Goal: Task Accomplishment & Management: Manage account settings

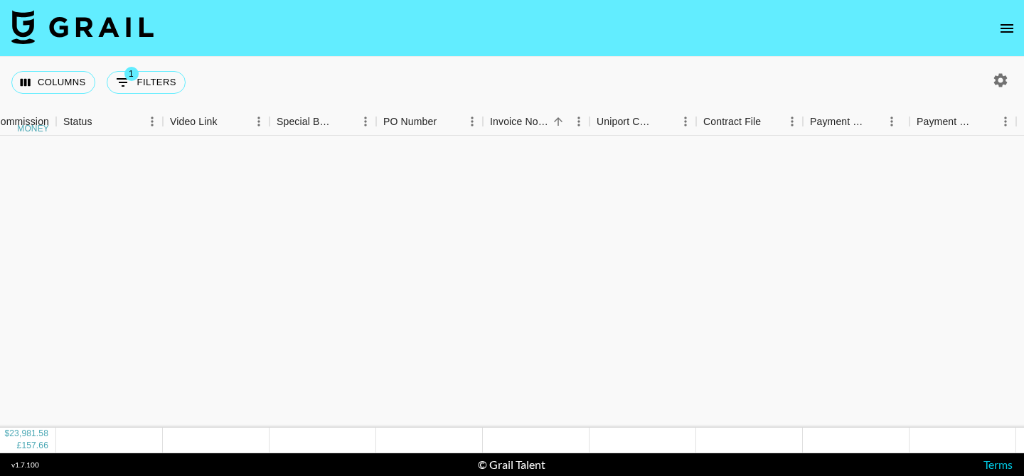
scroll to position [690, 1181]
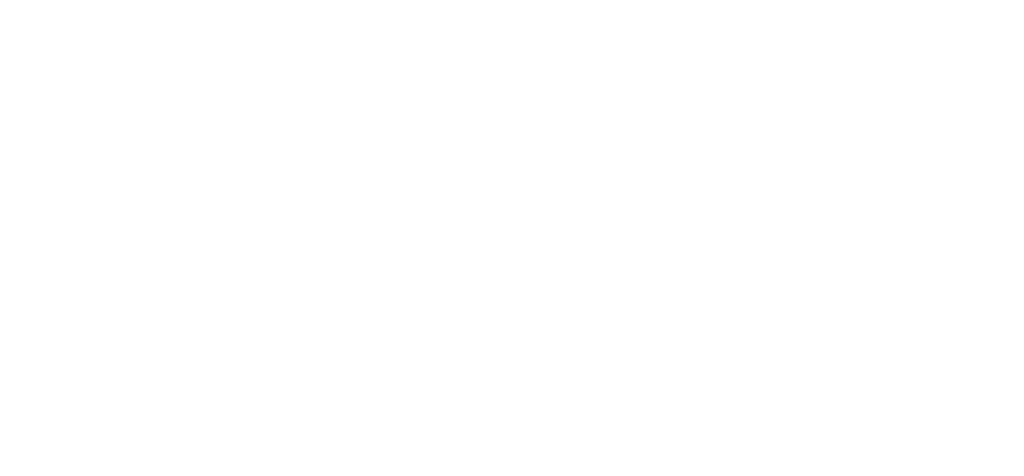
select select "USD"
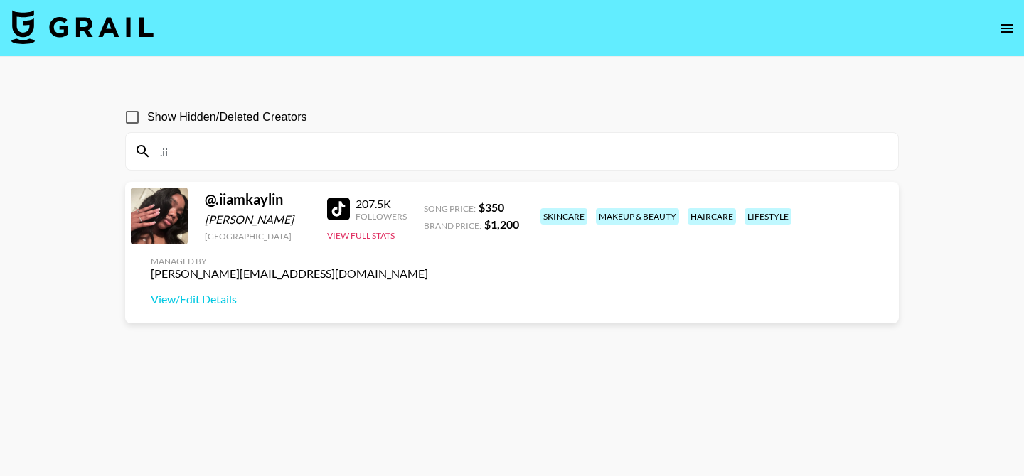
click at [1012, 29] on icon "open drawer" at bounding box center [1006, 28] width 17 height 17
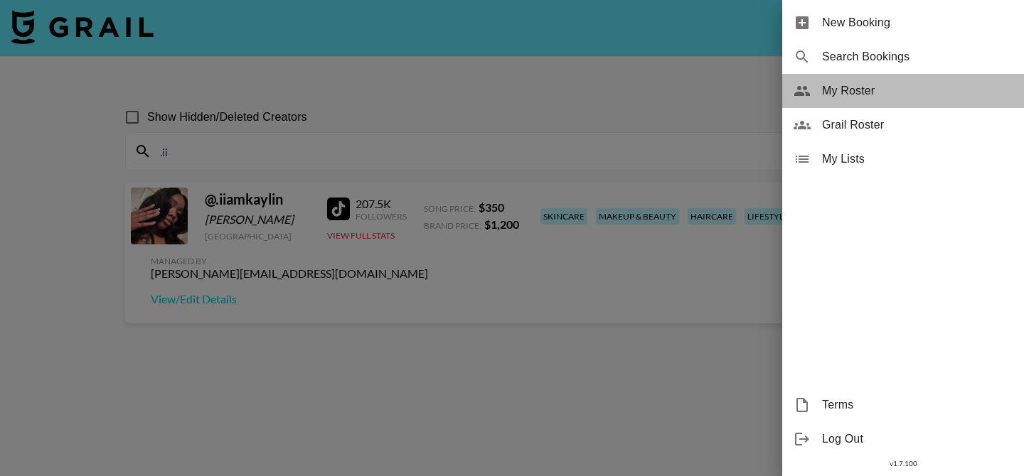
click at [909, 89] on span "My Roster" at bounding box center [917, 90] width 191 height 17
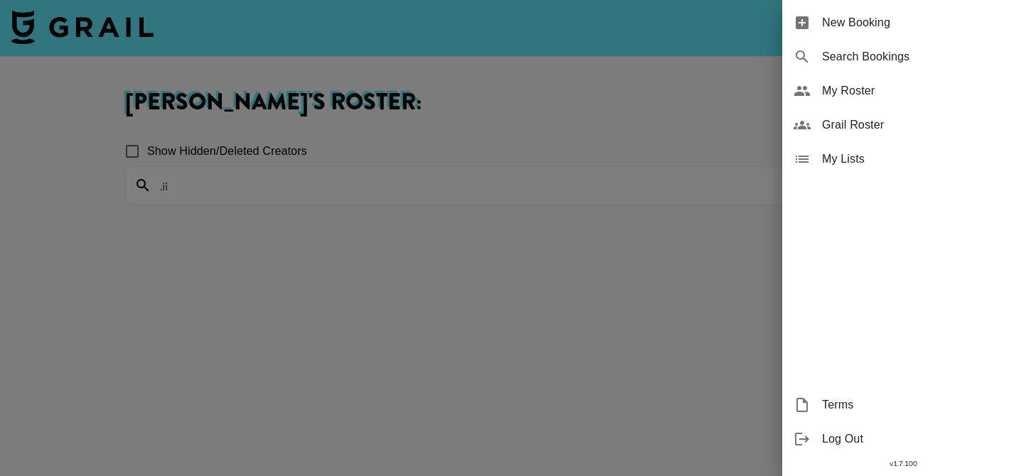
click at [554, 173] on div at bounding box center [512, 238] width 1024 height 476
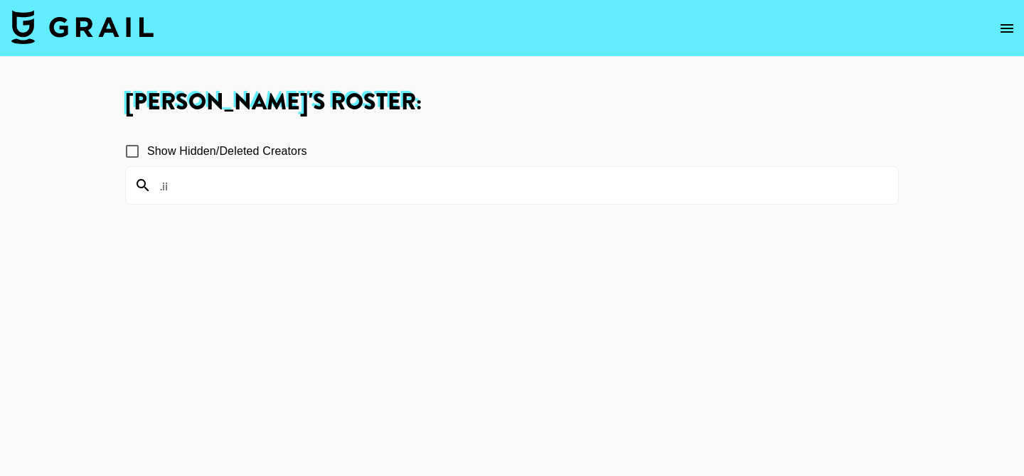
click at [550, 192] on input ".ii" at bounding box center [520, 185] width 738 height 23
type input "."
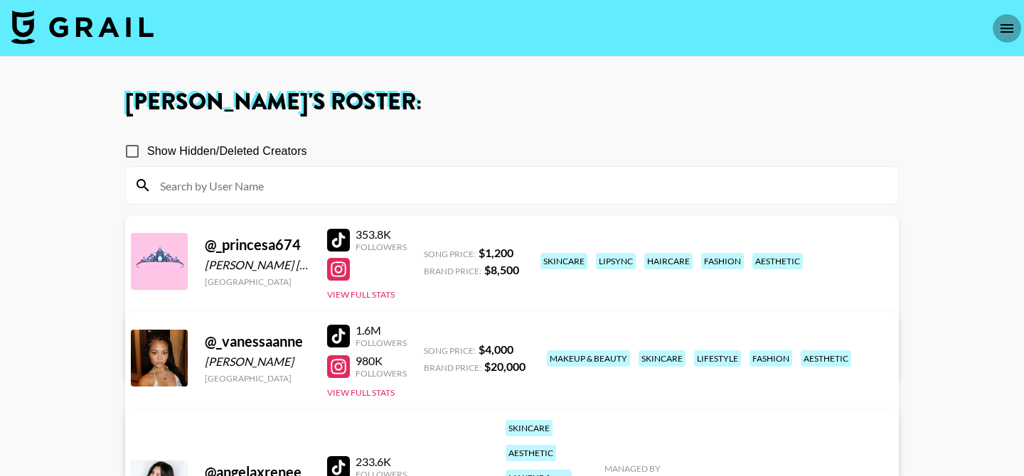
click at [1005, 32] on icon "open drawer" at bounding box center [1006, 28] width 17 height 17
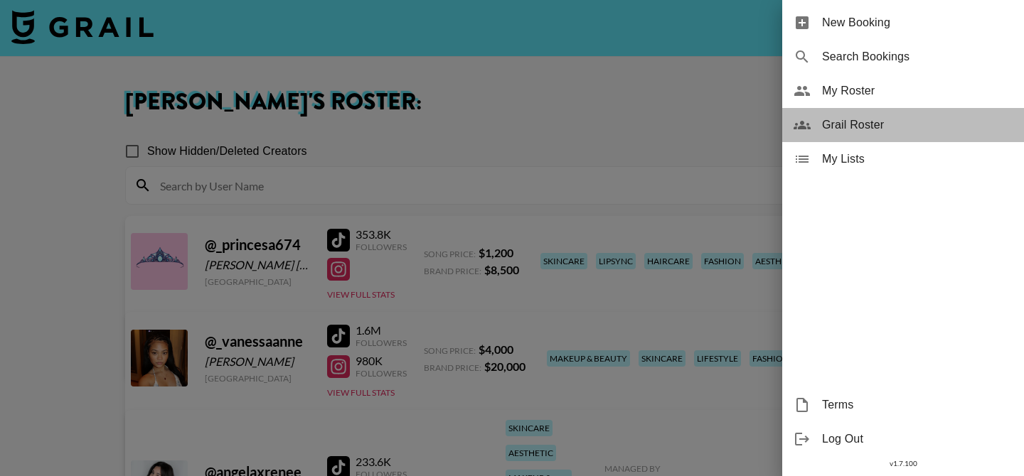
click at [887, 124] on span "Grail Roster" at bounding box center [917, 125] width 191 height 17
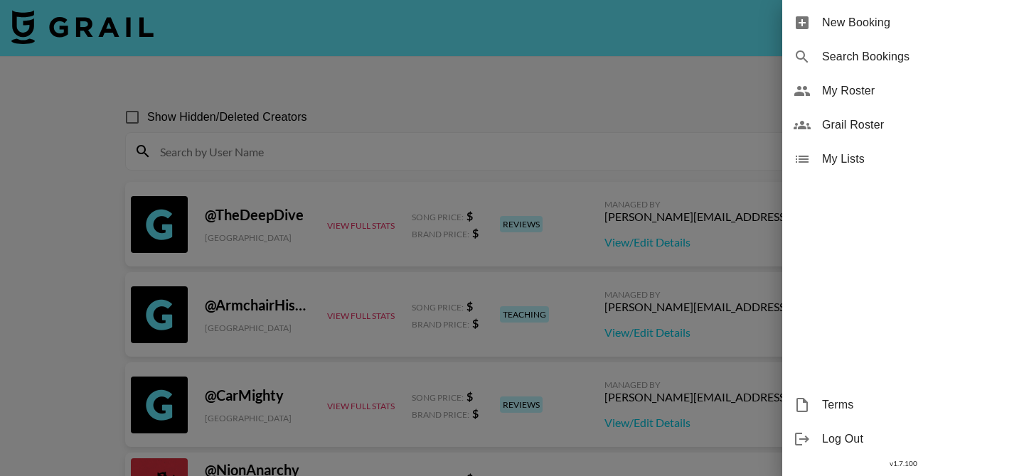
click at [552, 137] on div at bounding box center [512, 238] width 1024 height 476
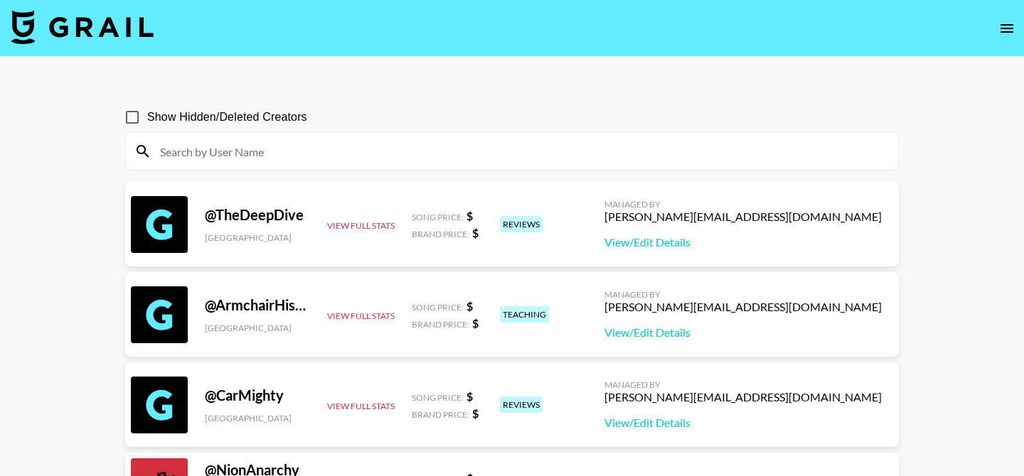
click at [547, 152] on input at bounding box center [520, 151] width 738 height 23
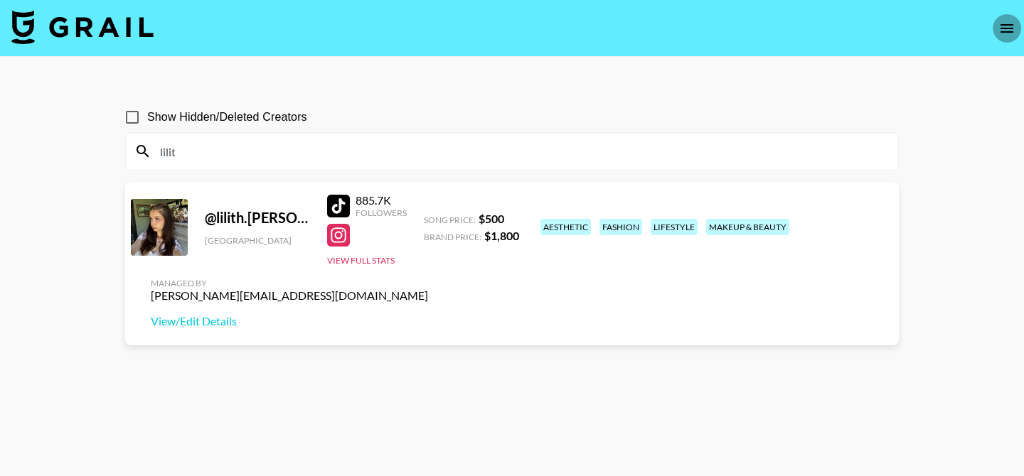
click at [1010, 31] on icon "open drawer" at bounding box center [1006, 28] width 13 height 9
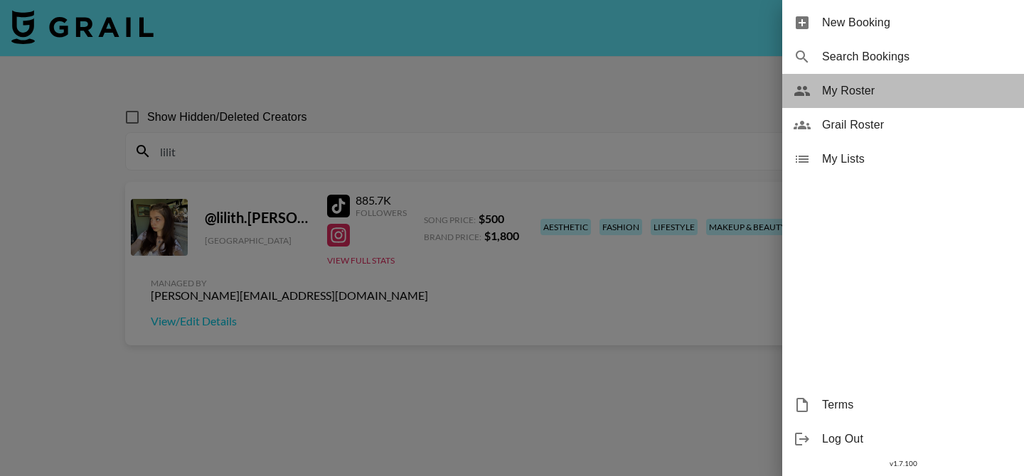
click at [910, 90] on span "My Roster" at bounding box center [917, 90] width 191 height 17
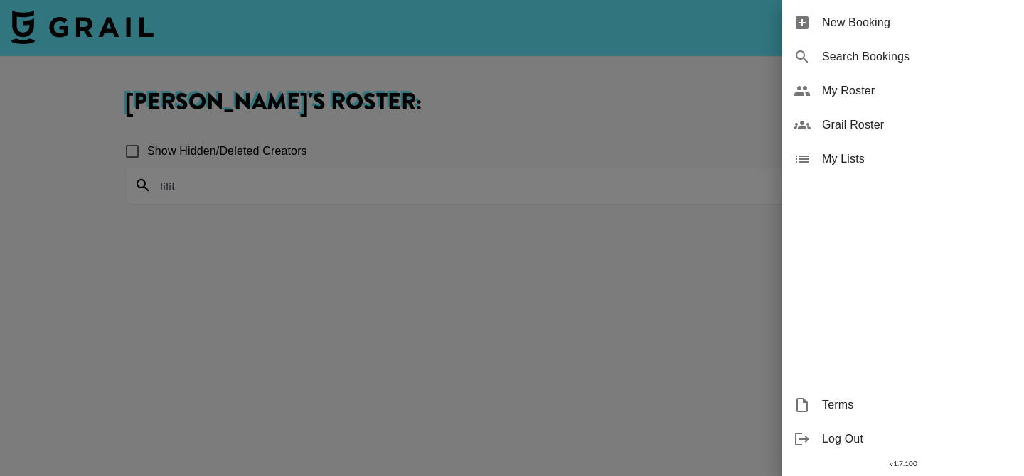
click at [639, 178] on div at bounding box center [512, 238] width 1024 height 476
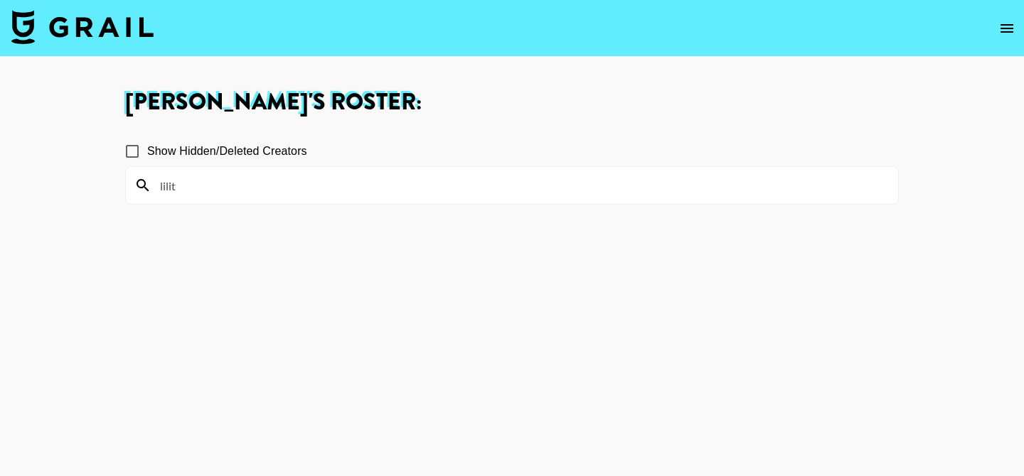
click at [631, 194] on input "lilit" at bounding box center [520, 185] width 738 height 23
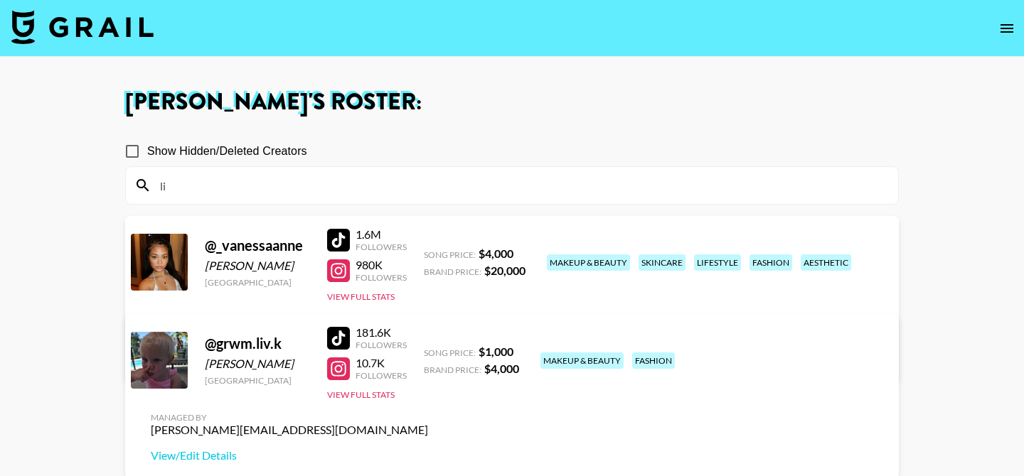
type input "l"
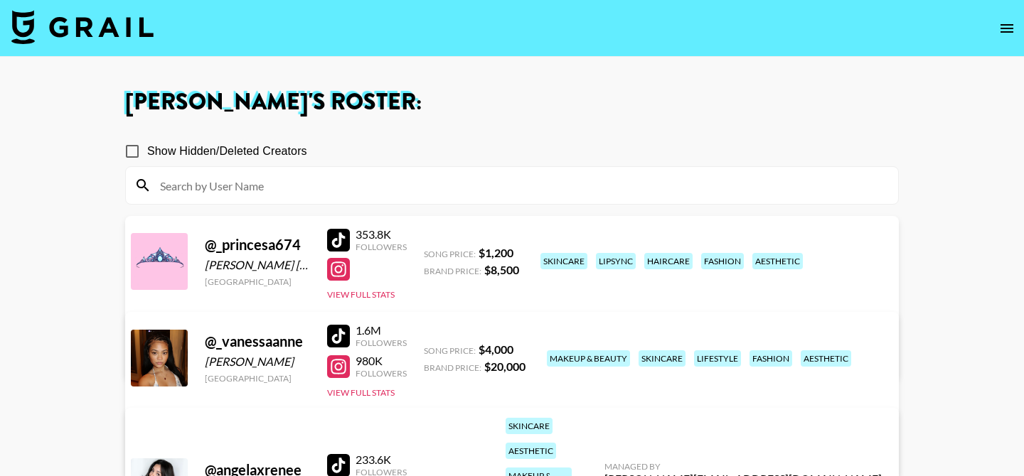
click at [633, 174] on input at bounding box center [520, 185] width 738 height 23
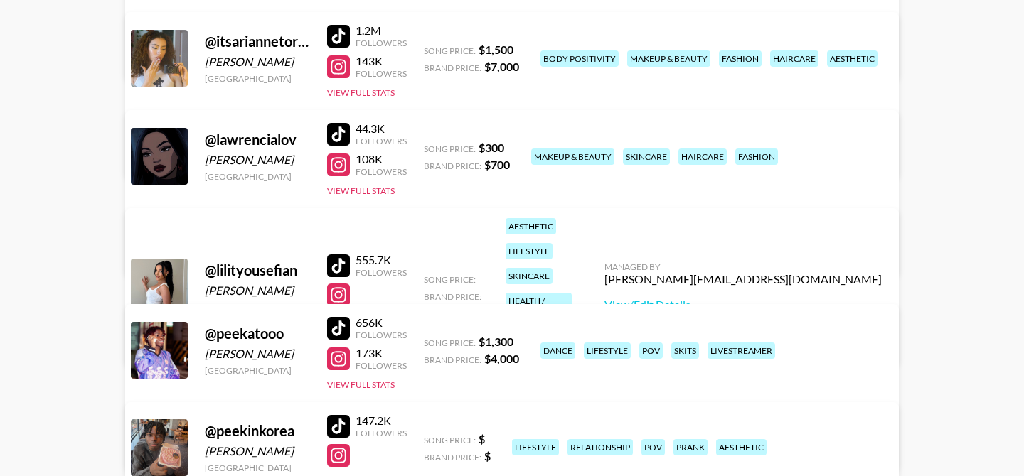
scroll to position [1564, 0]
click at [364, 314] on button "View Full Stats" at bounding box center [361, 319] width 68 height 11
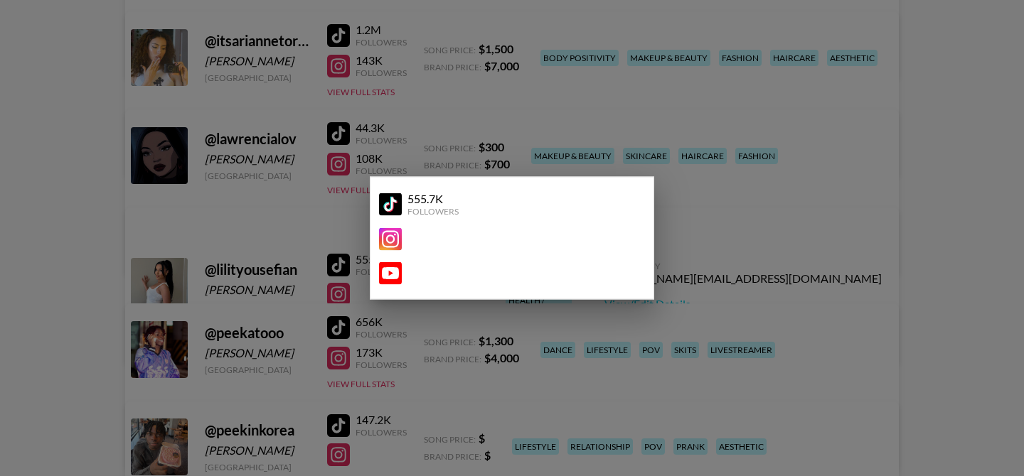
click at [301, 279] on div at bounding box center [512, 238] width 1024 height 476
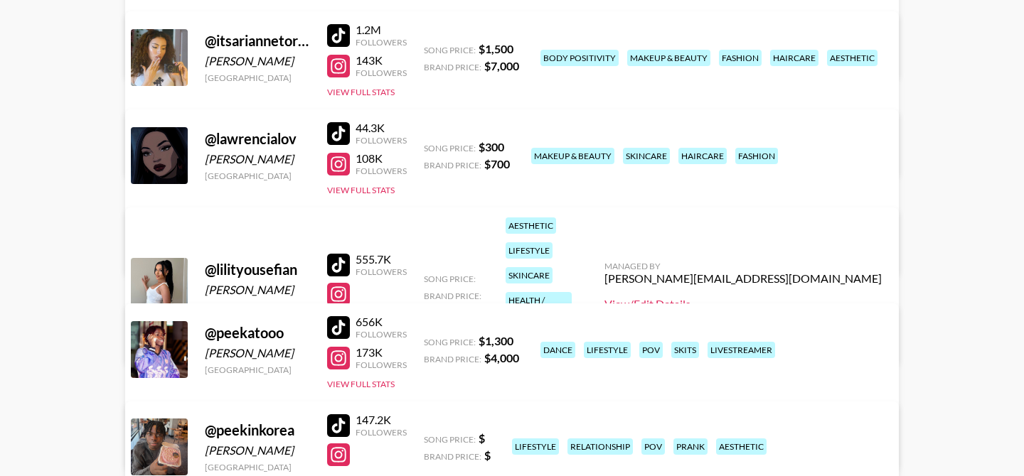
click at [811, 297] on link "View/Edit Details" at bounding box center [742, 304] width 277 height 14
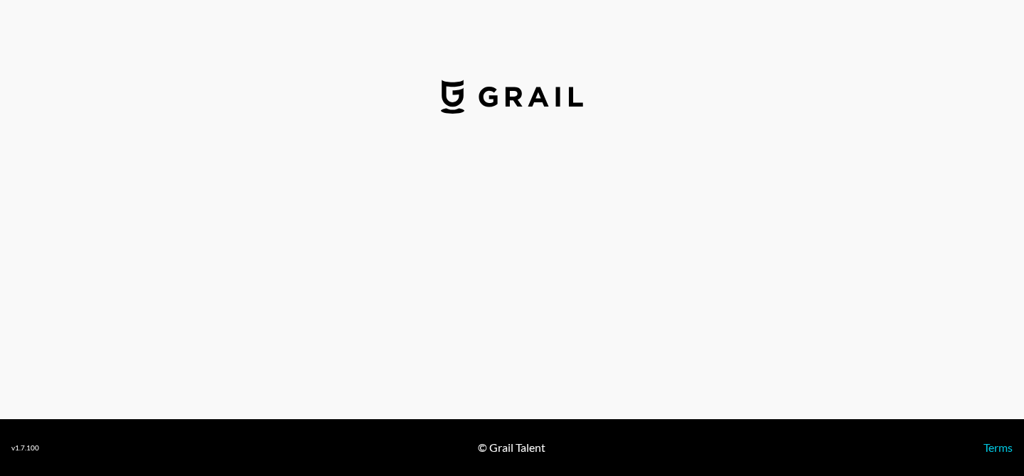
select select "USD"
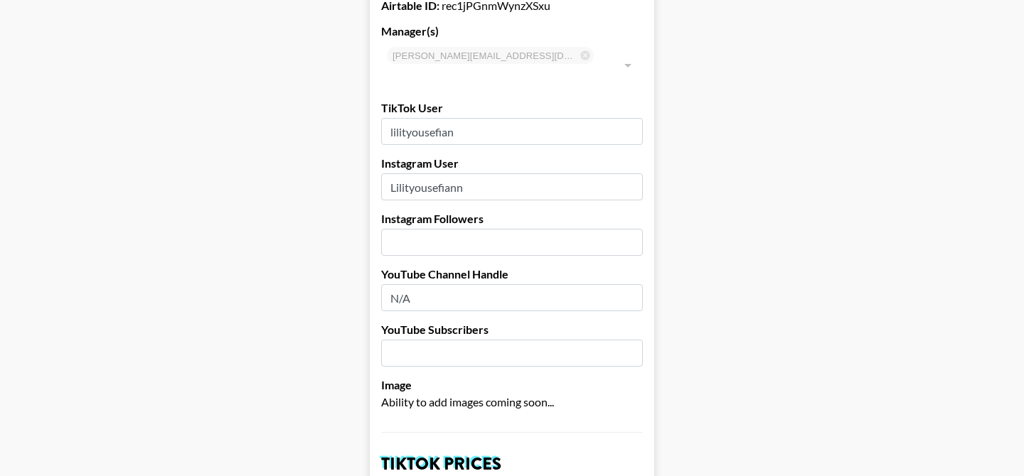
scroll to position [95, 0]
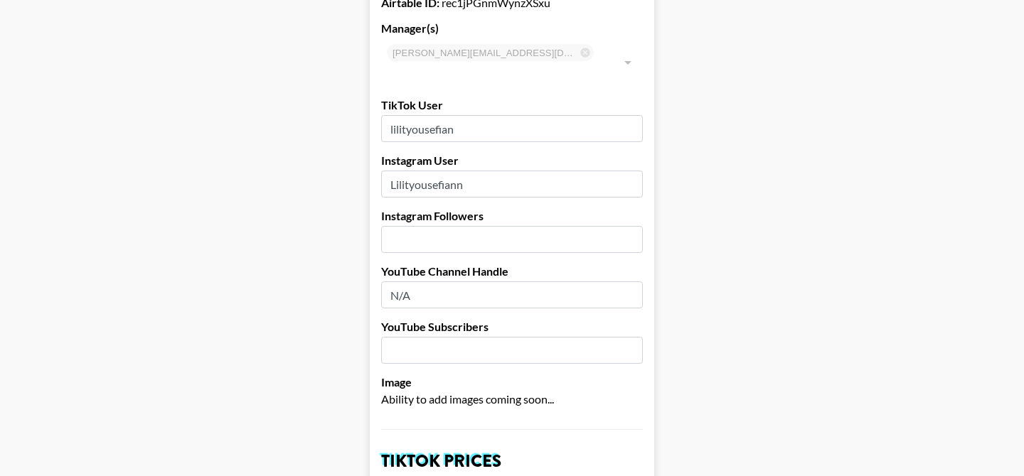
click at [444, 226] on input "number" at bounding box center [512, 239] width 262 height 27
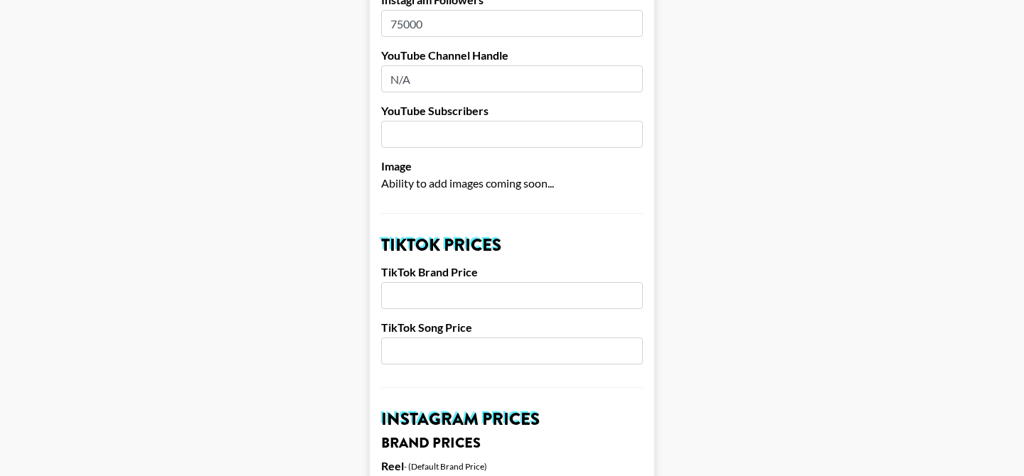
scroll to position [353, 0]
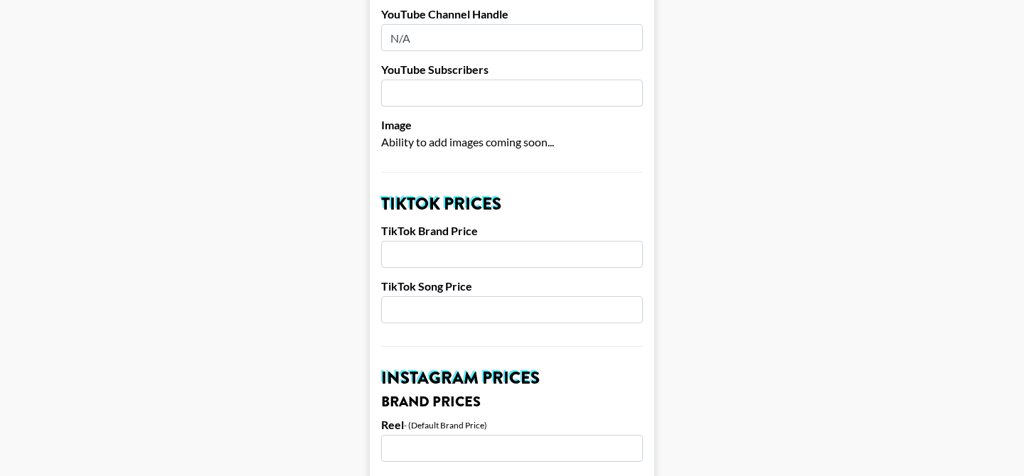
type input "75000"
click at [421, 241] on input "number" at bounding box center [512, 254] width 262 height 27
type input "10000"
click at [421, 296] on input "number" at bounding box center [512, 309] width 262 height 27
type input "1500"
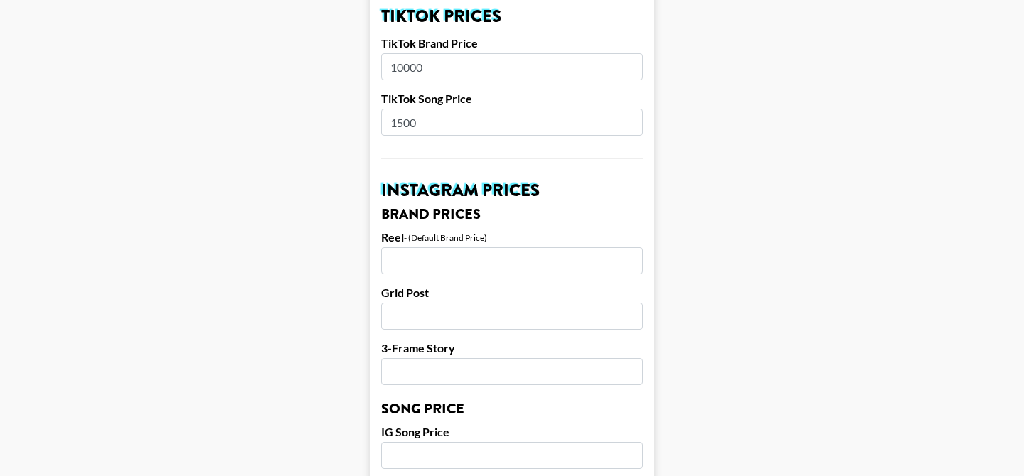
scroll to position [580, 0]
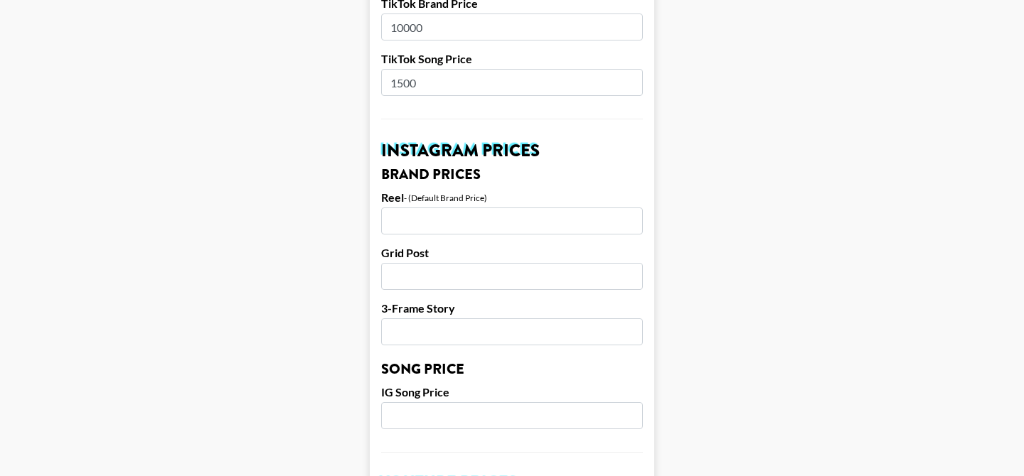
click at [463, 208] on input "number" at bounding box center [512, 221] width 262 height 27
type input "5000"
click at [447, 263] on input "number" at bounding box center [512, 276] width 262 height 27
type input "3000"
click at [433, 319] on input "number" at bounding box center [512, 332] width 262 height 27
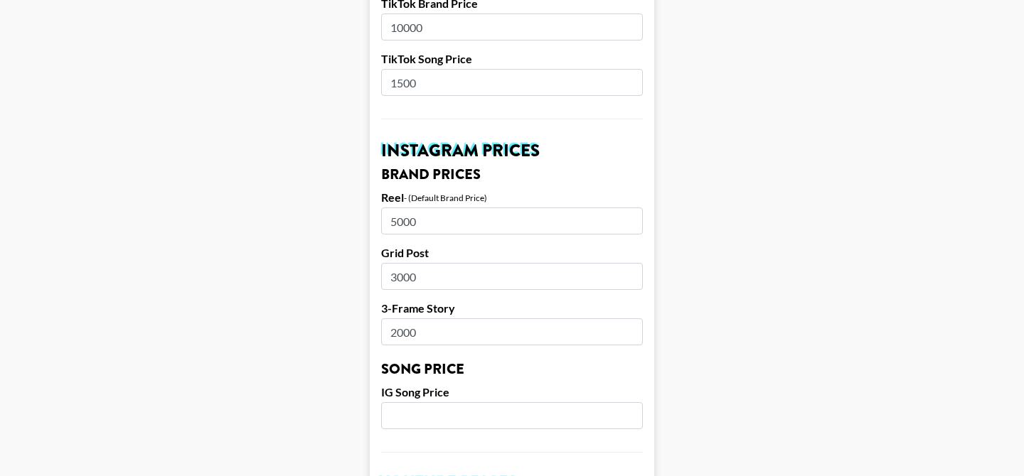
type input "2000"
click at [429, 402] on input "number" at bounding box center [512, 415] width 262 height 27
type input "1000"
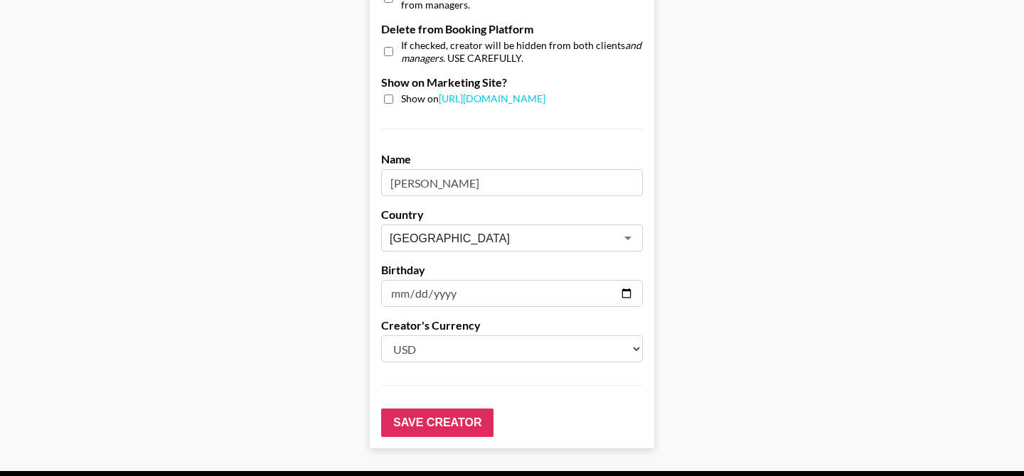
scroll to position [1420, 0]
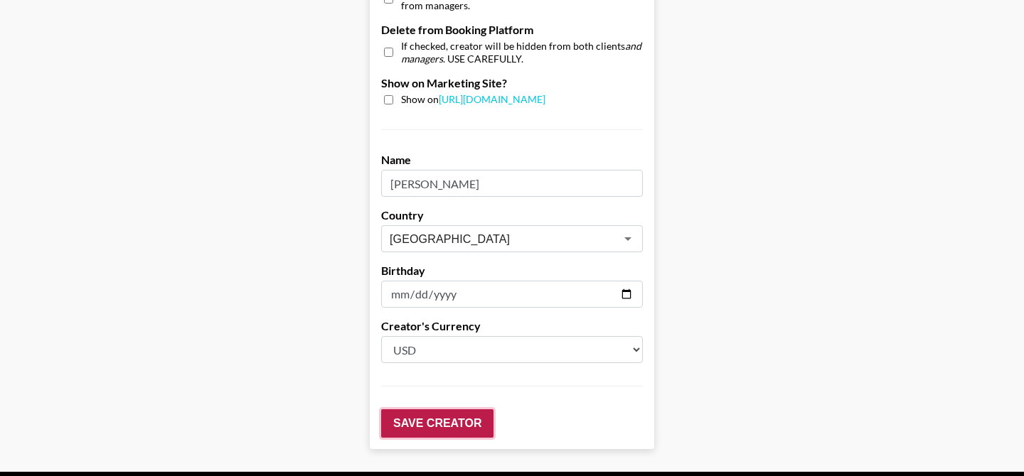
click at [434, 410] on input "Save Creator" at bounding box center [437, 424] width 112 height 28
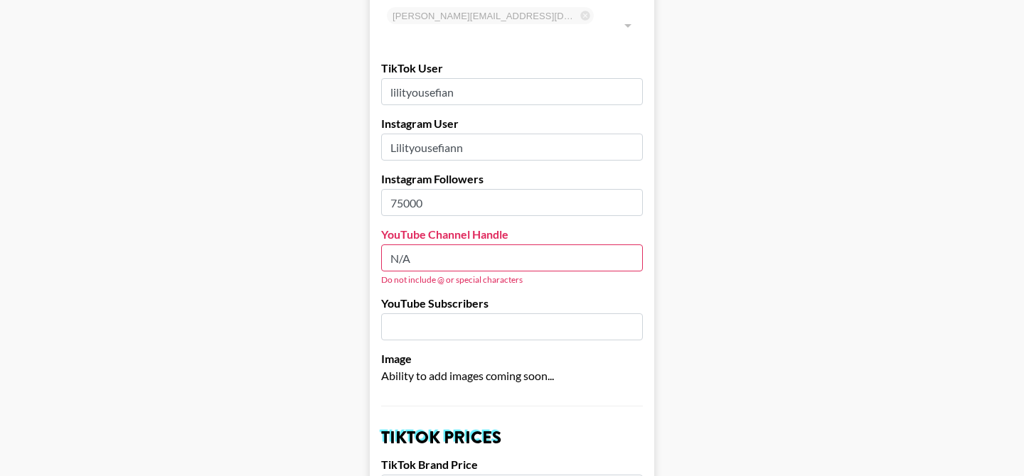
click at [405, 245] on input "N/A" at bounding box center [512, 258] width 262 height 27
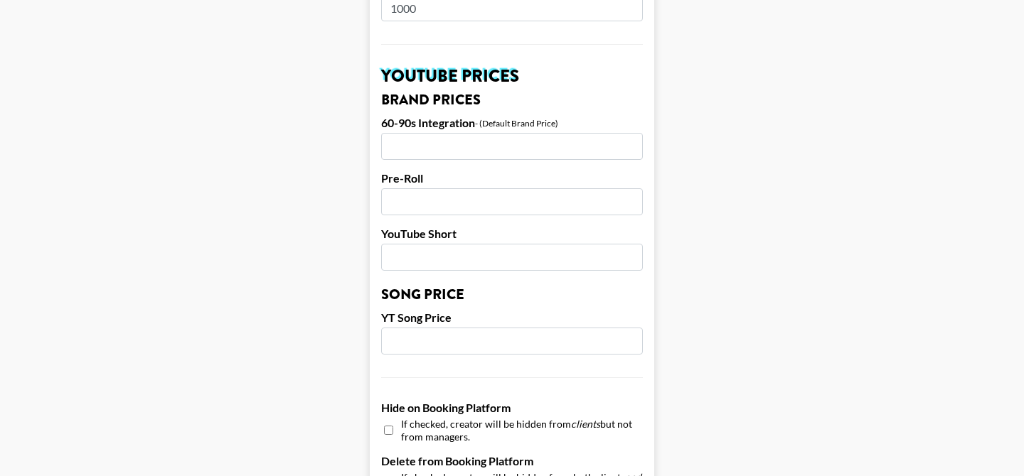
scroll to position [1453, 0]
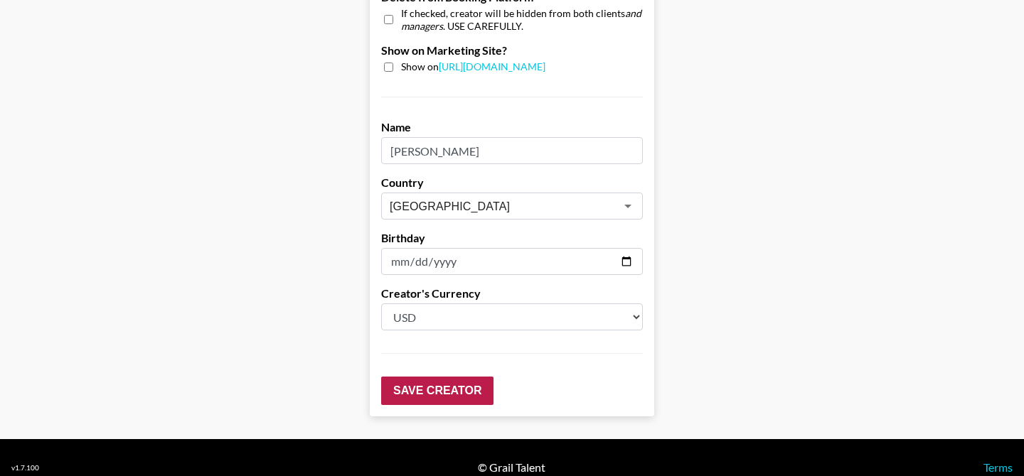
type input "NA"
click at [432, 377] on input "Save Creator" at bounding box center [437, 391] width 112 height 28
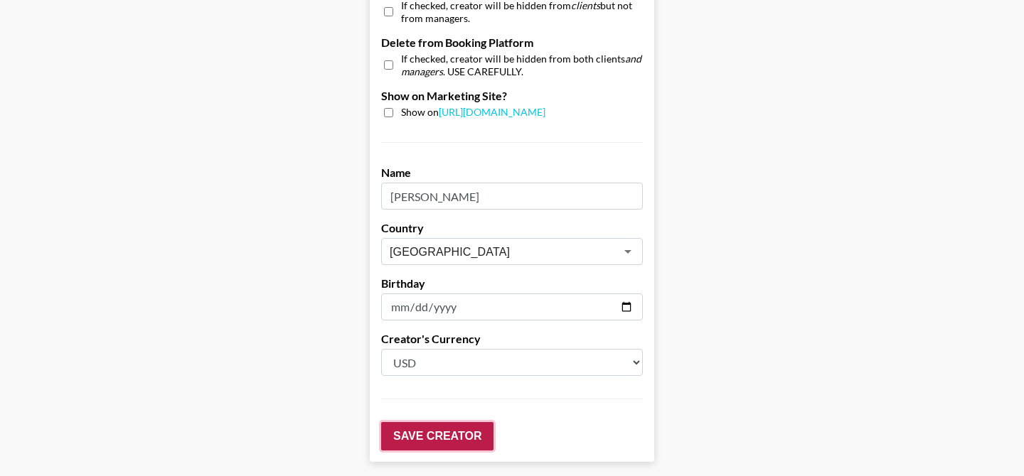
scroll to position [1498, 0]
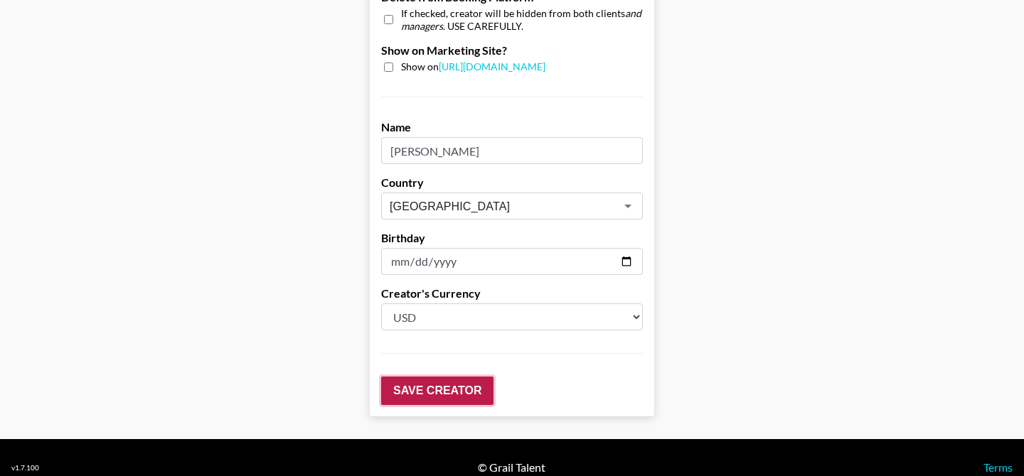
click at [437, 377] on input "Save Creator" at bounding box center [437, 391] width 112 height 28
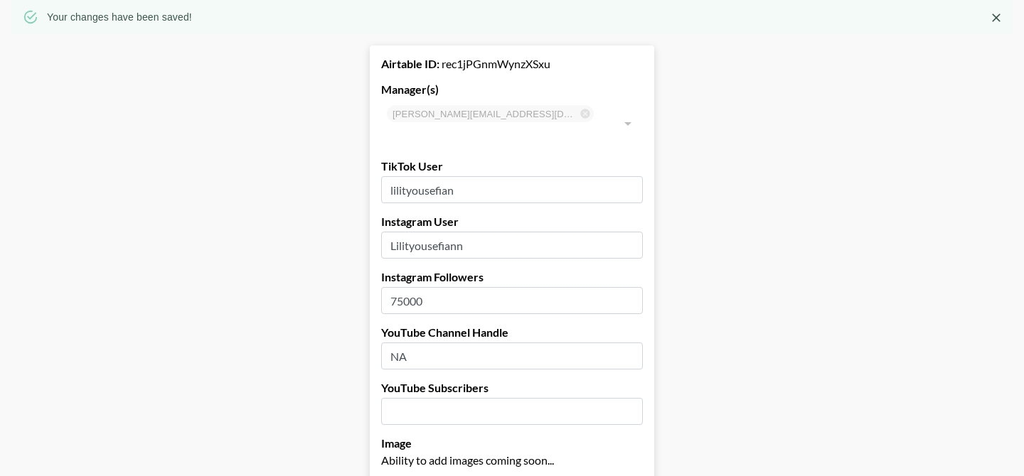
click at [437, 381] on div "YouTube Subscribers" at bounding box center [512, 403] width 262 height 44
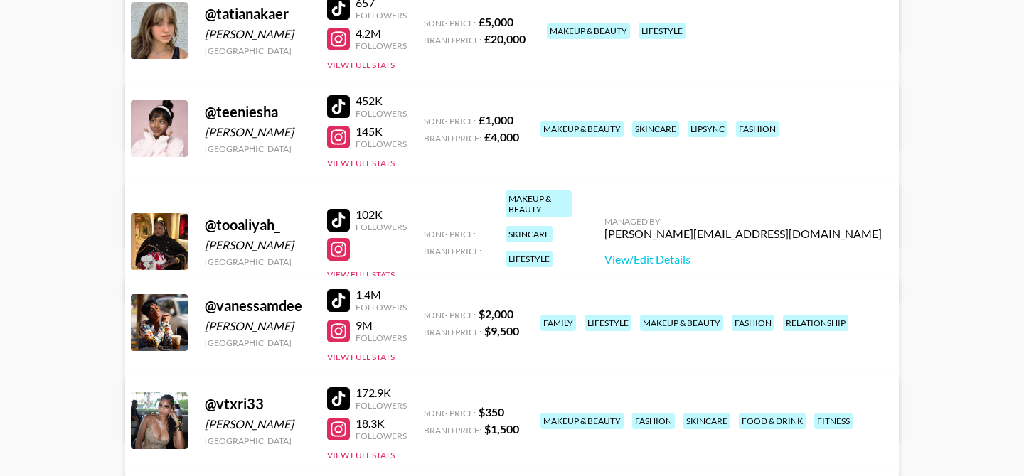
scroll to position [2373, 0]
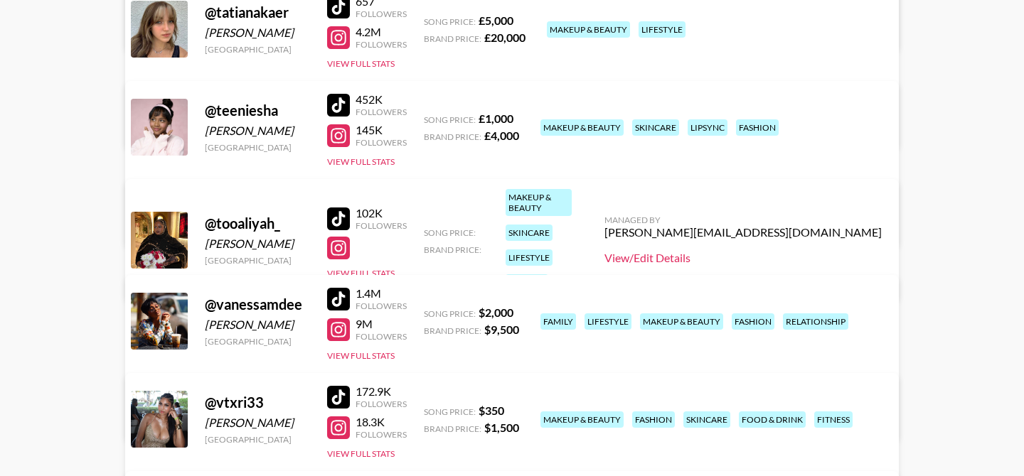
click at [806, 251] on link "View/Edit Details" at bounding box center [742, 258] width 277 height 14
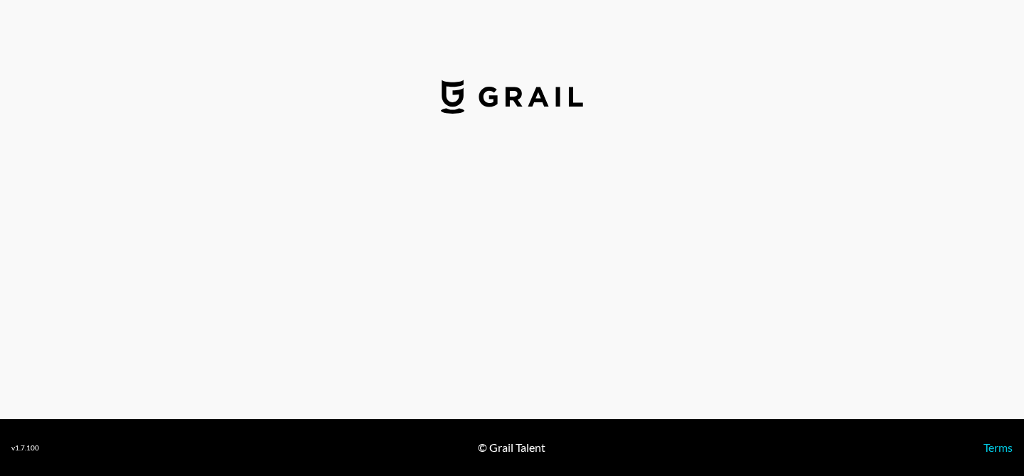
select select "USD"
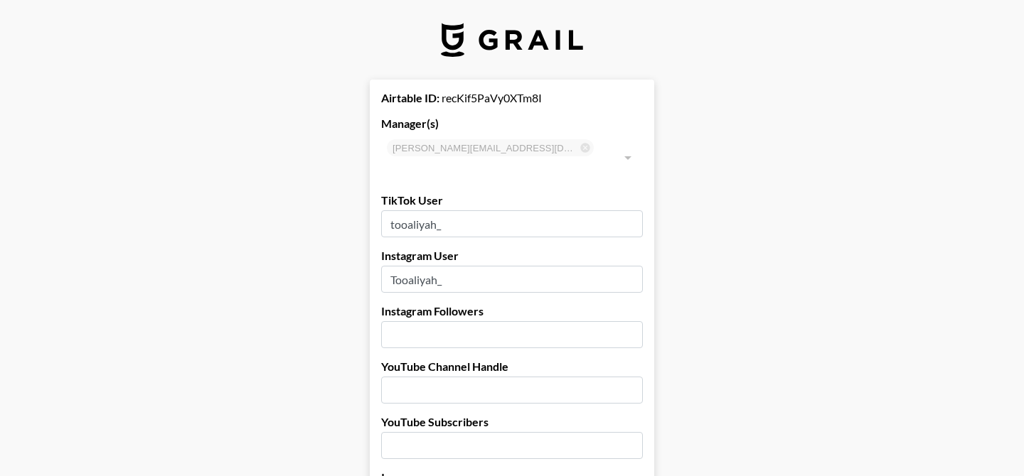
click at [424, 321] on input "number" at bounding box center [512, 334] width 262 height 27
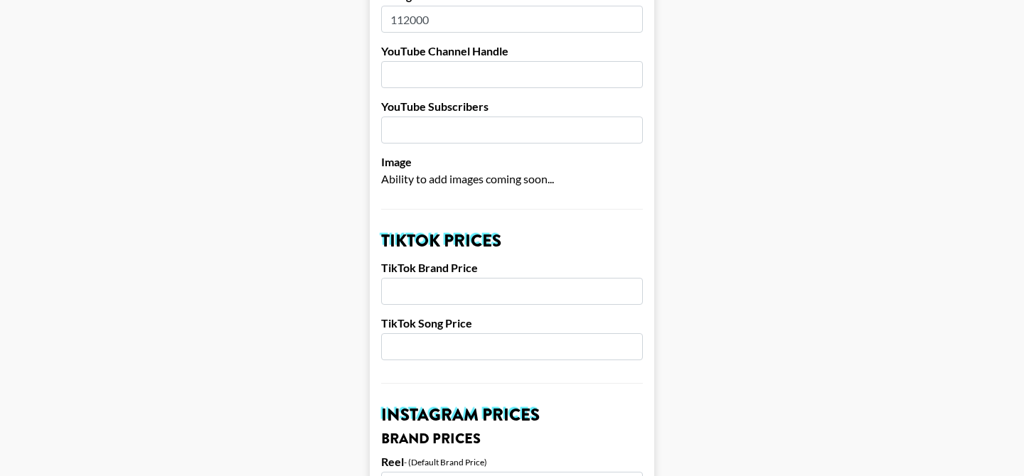
scroll to position [326, 0]
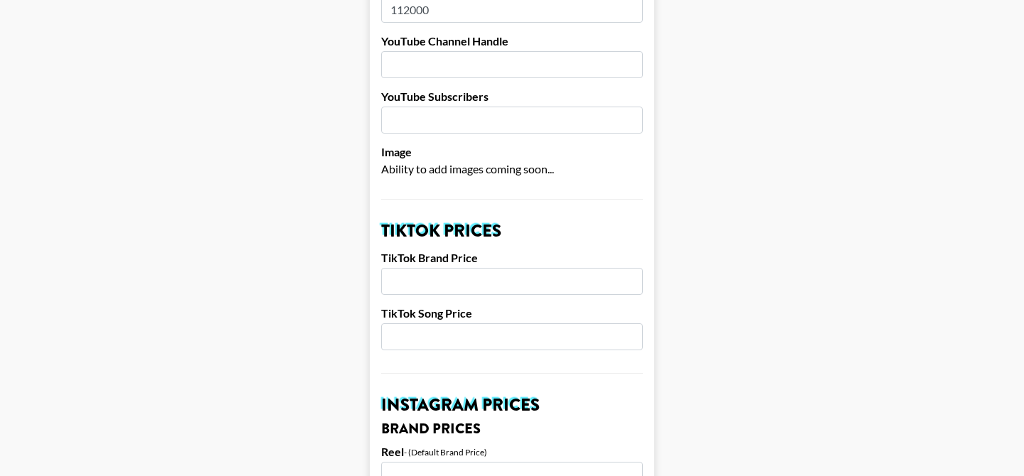
type input "112000"
click at [429, 268] on input "number" at bounding box center [512, 281] width 262 height 27
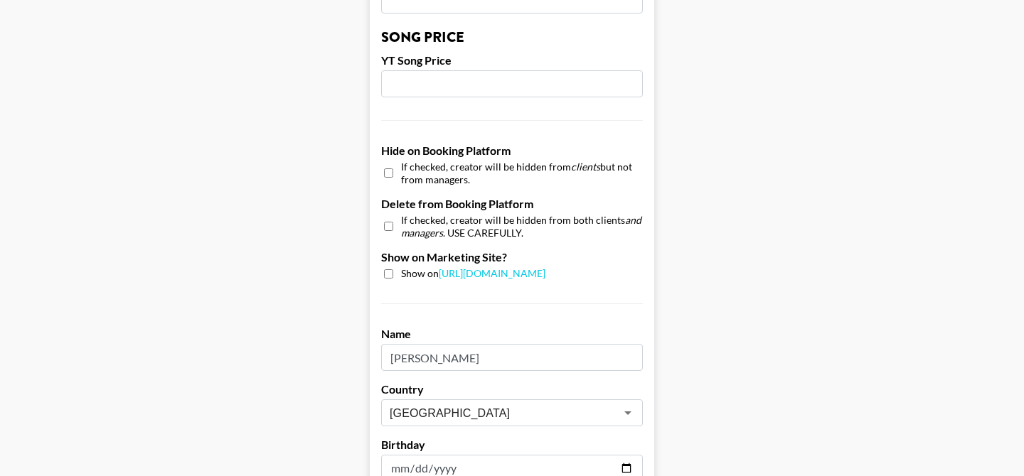
scroll to position [1453, 0]
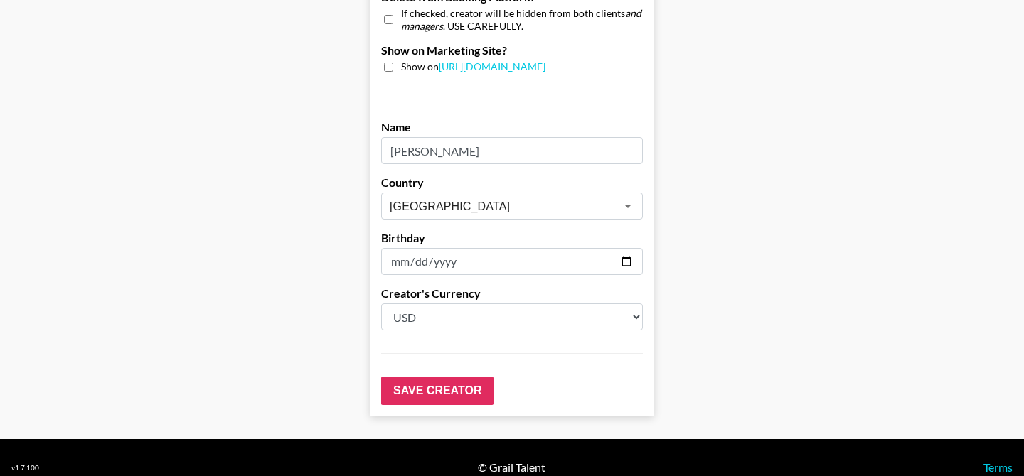
click at [457, 304] on select "Select a Currency USD GBP" at bounding box center [512, 317] width 262 height 27
select select "GBP"
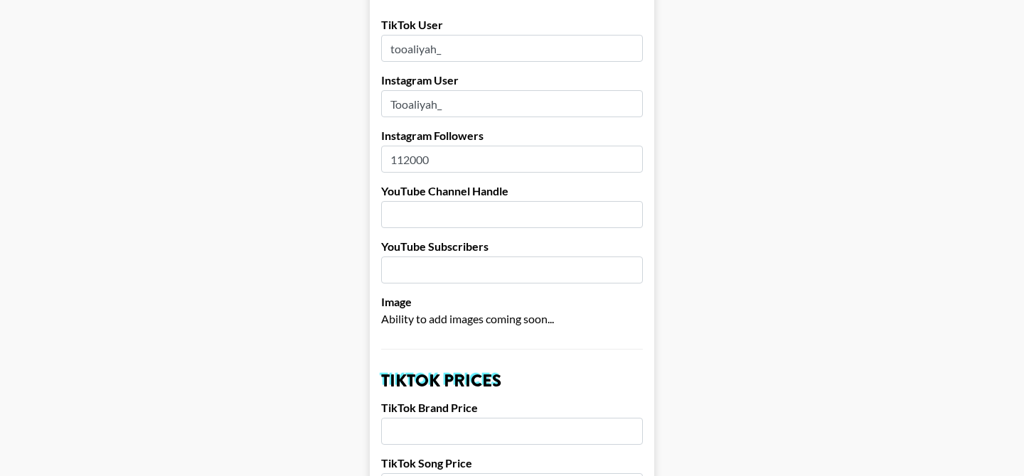
scroll to position [285, 0]
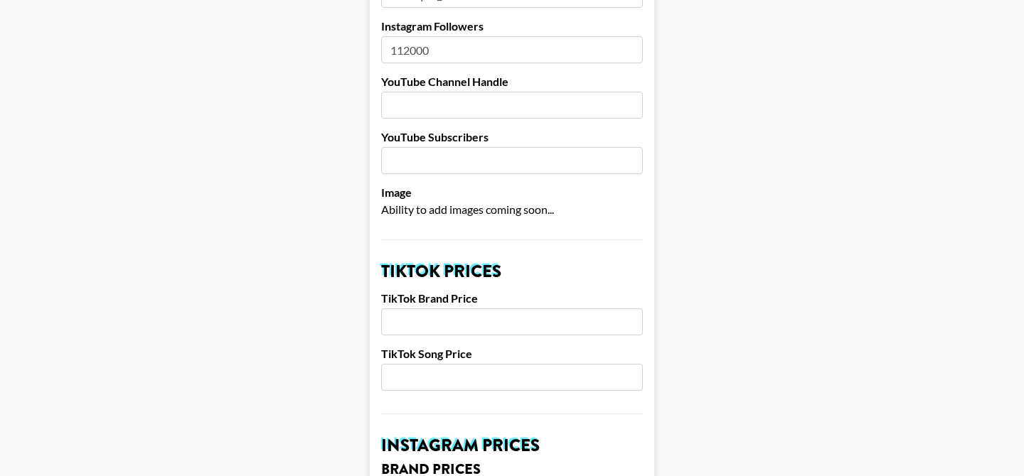
click at [451, 309] on input "number" at bounding box center [512, 322] width 262 height 27
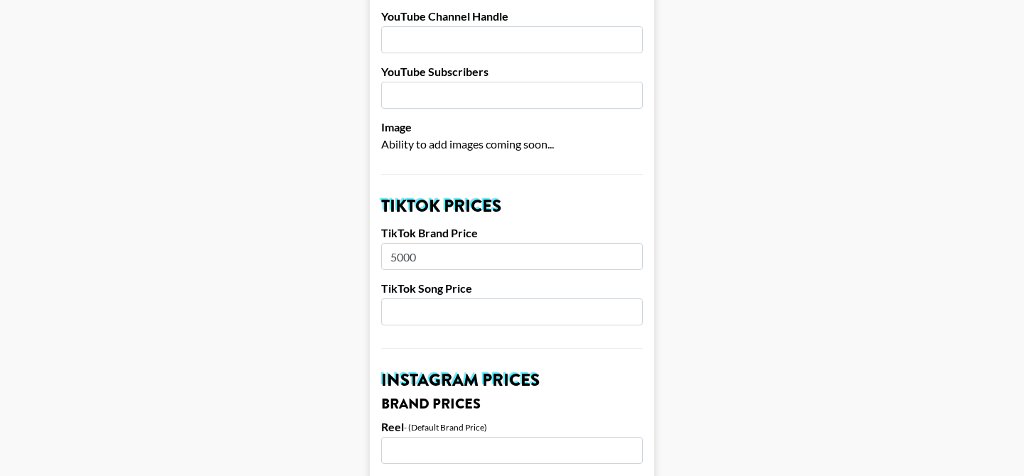
scroll to position [358, 0]
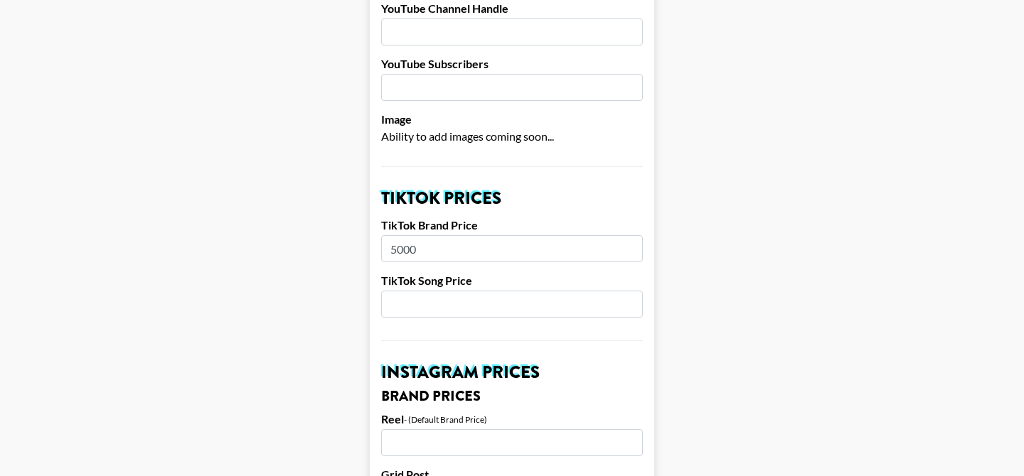
type input "5000"
click at [421, 291] on input "number" at bounding box center [512, 304] width 262 height 27
type input "800"
click at [422, 429] on input "number" at bounding box center [512, 442] width 262 height 27
type input "4"
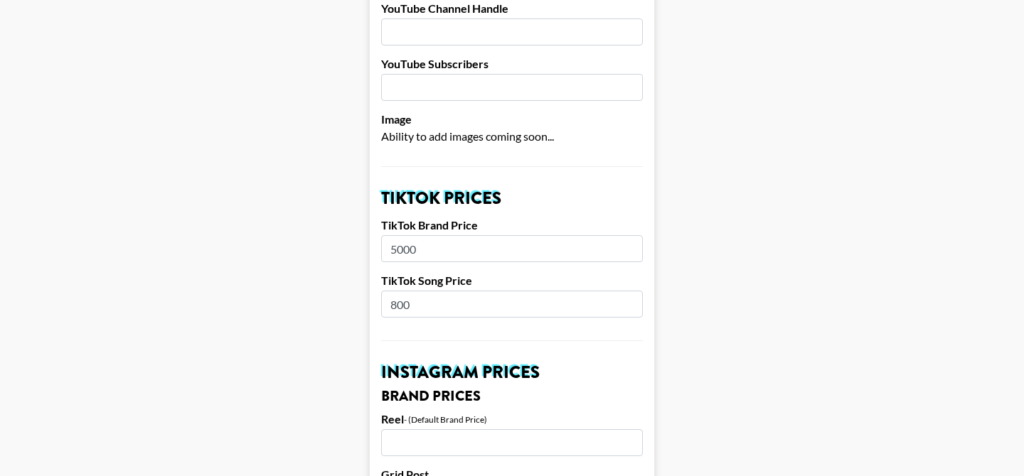
type input "5"
type input "4500"
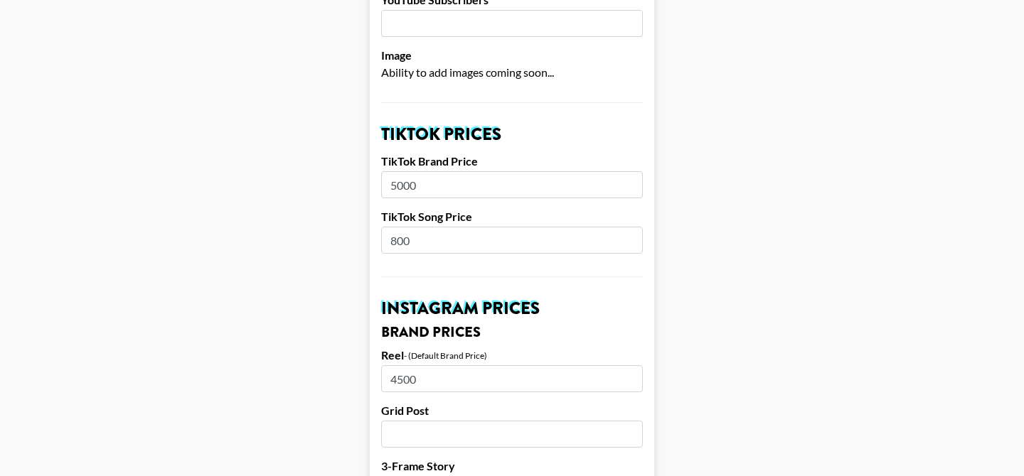
scroll to position [424, 0]
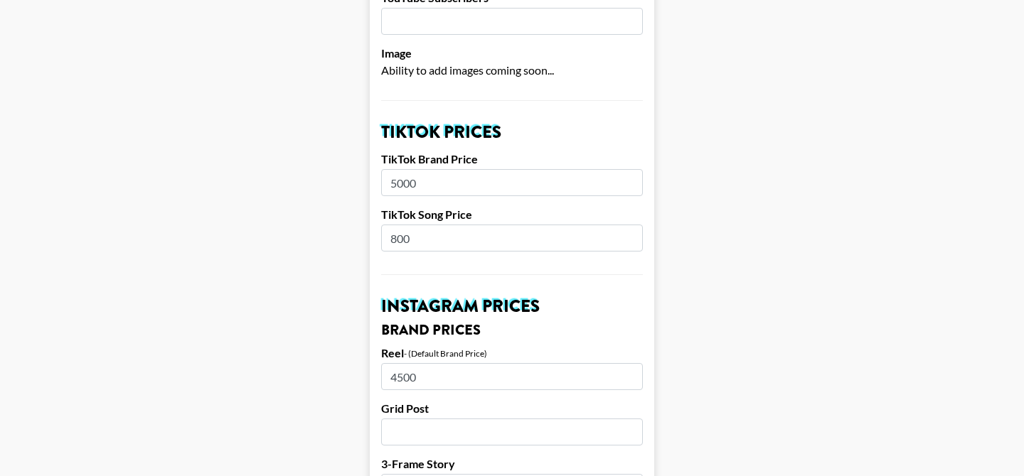
click at [419, 419] on input "number" at bounding box center [512, 432] width 262 height 27
type input "3000"
type input "2000"
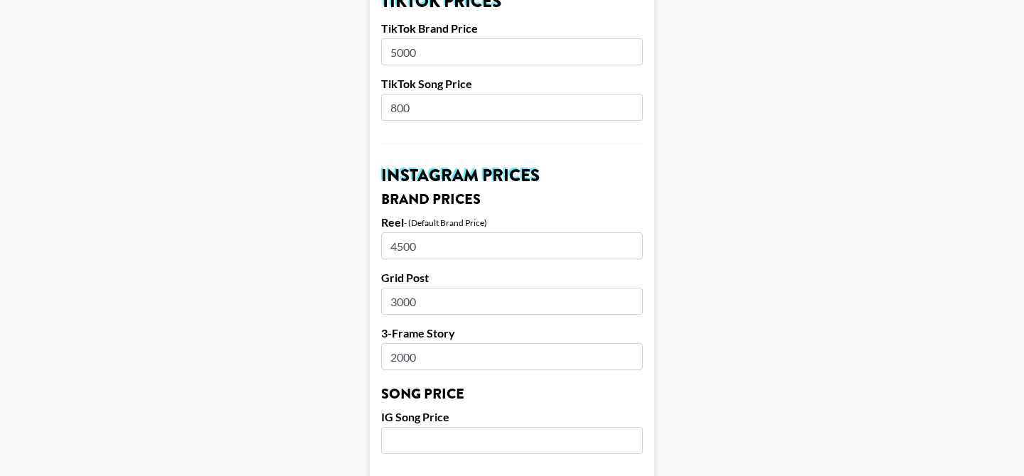
scroll to position [560, 0]
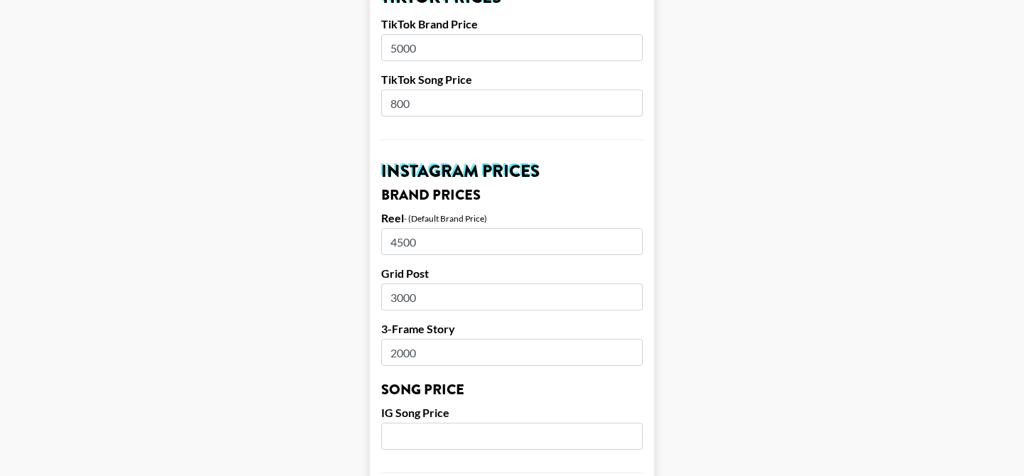
click at [403, 228] on input "4500" at bounding box center [512, 241] width 262 height 27
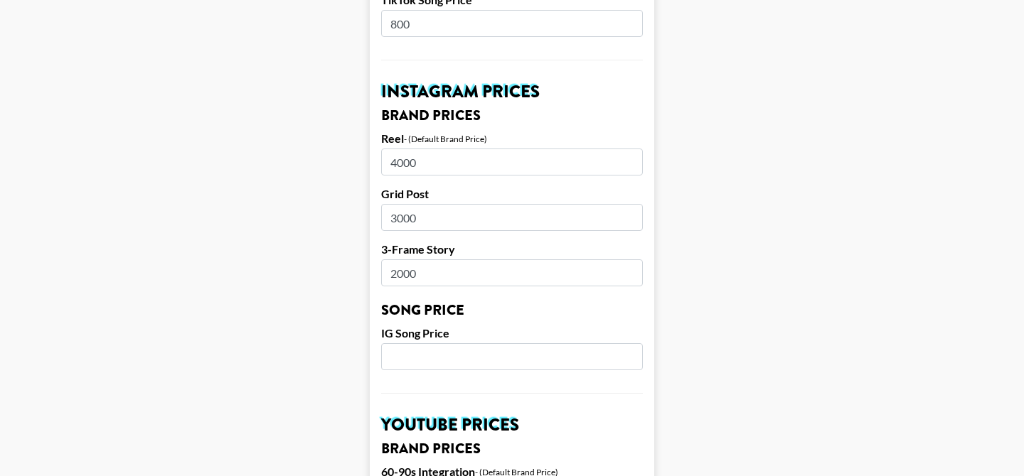
scroll to position [652, 0]
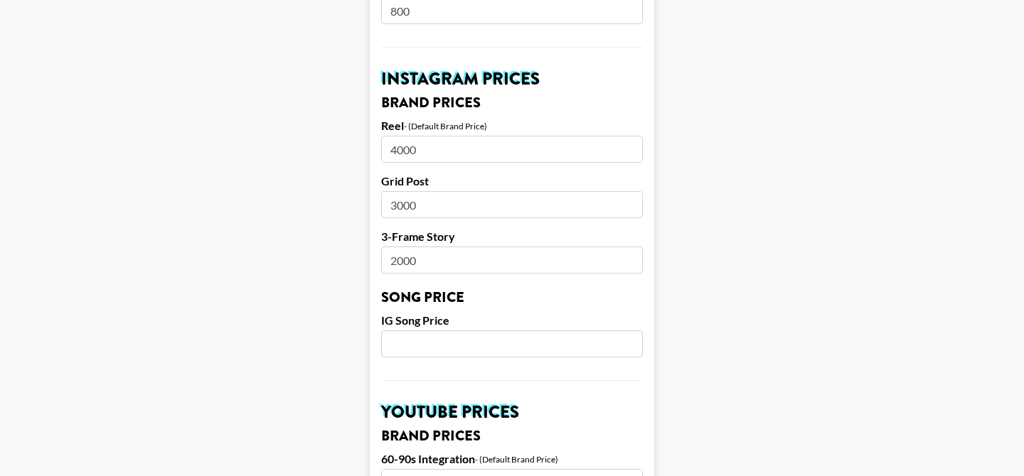
type input "4000"
click at [410, 331] on input "number" at bounding box center [512, 344] width 262 height 27
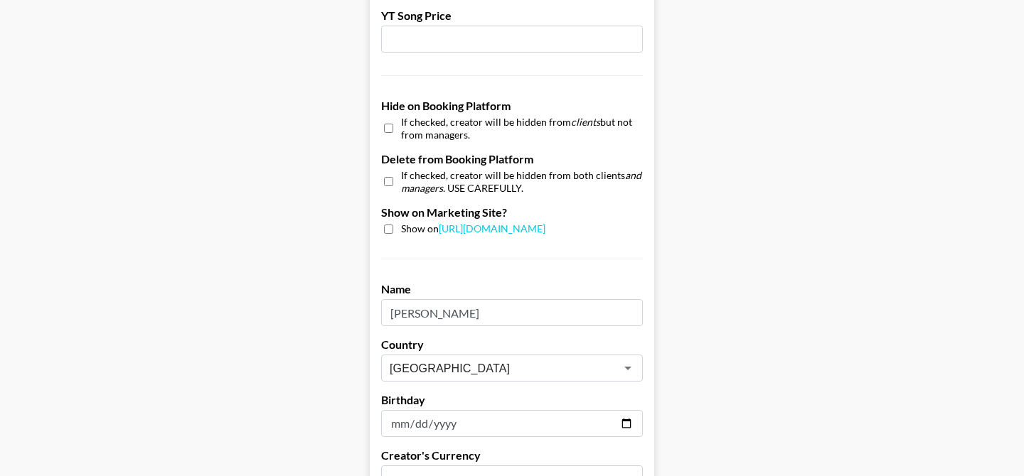
scroll to position [1294, 0]
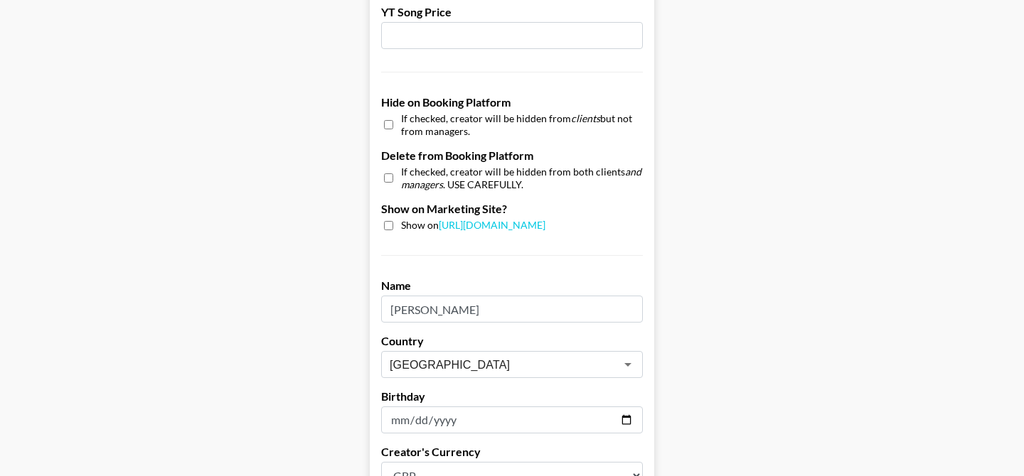
type input "650"
click at [414, 296] on input "[PERSON_NAME]" at bounding box center [512, 309] width 262 height 27
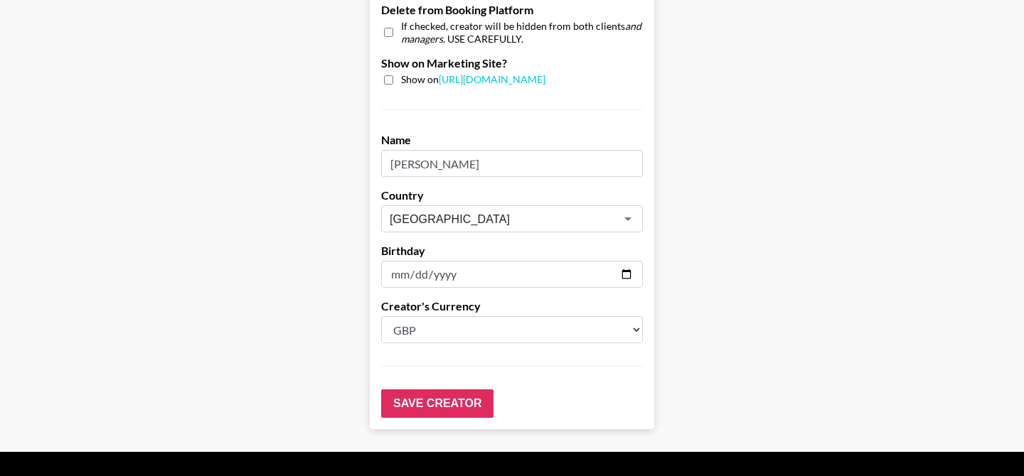
scroll to position [1453, 0]
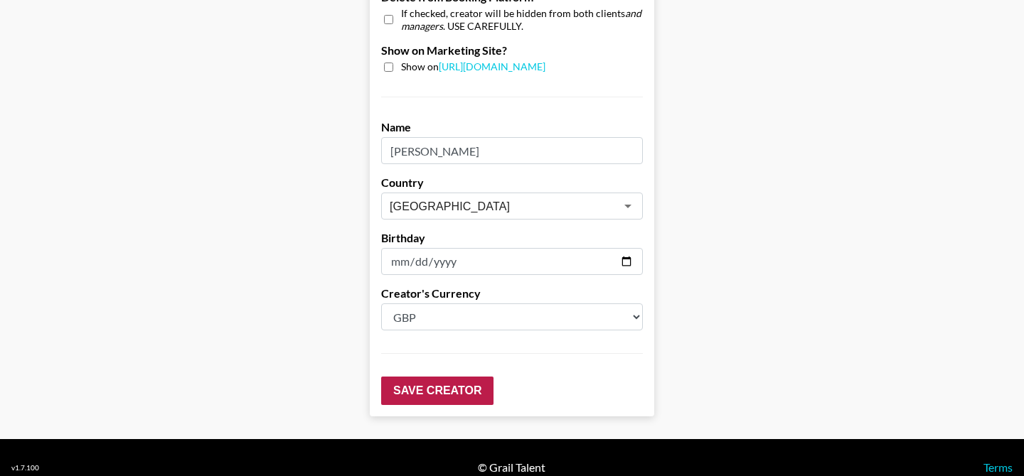
type input "[PERSON_NAME]"
click at [461, 377] on input "Save Creator" at bounding box center [437, 391] width 112 height 28
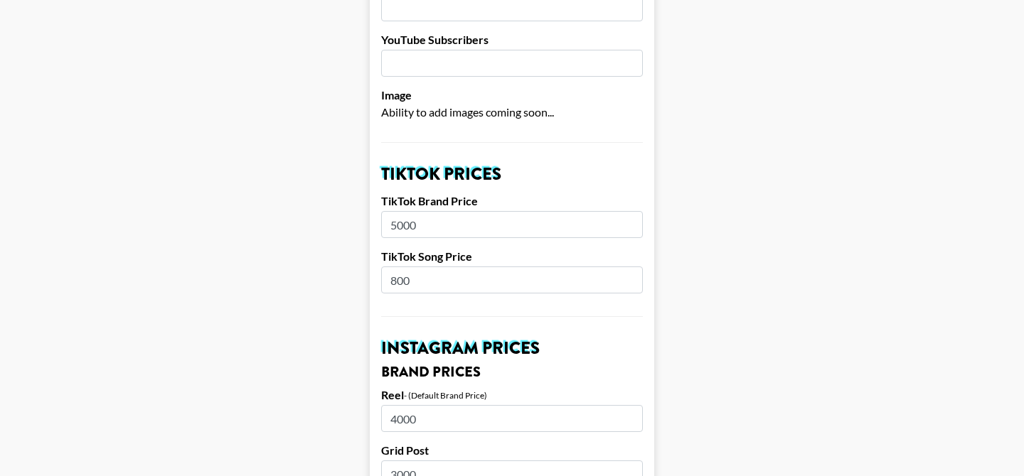
scroll to position [419, 0]
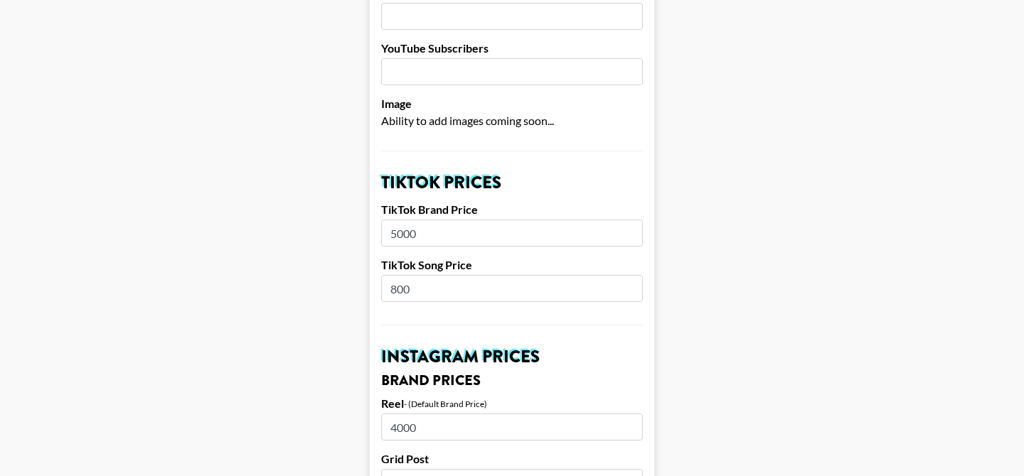
click at [395, 220] on input "5000" at bounding box center [512, 233] width 262 height 27
type input "4000"
click at [396, 414] on input "4000" at bounding box center [512, 427] width 262 height 27
type input "3000"
click at [398, 469] on input "3000" at bounding box center [512, 482] width 262 height 27
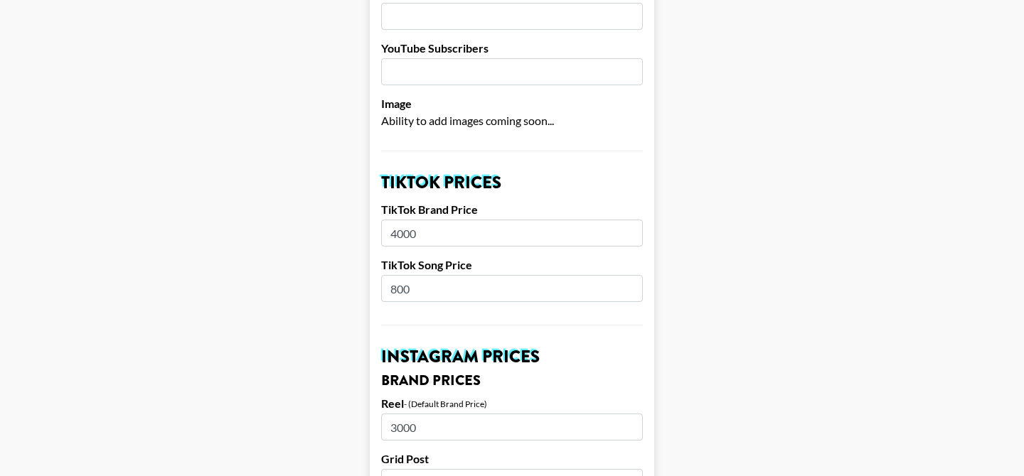
click at [402, 469] on input "3000" at bounding box center [512, 482] width 262 height 27
type input "2000"
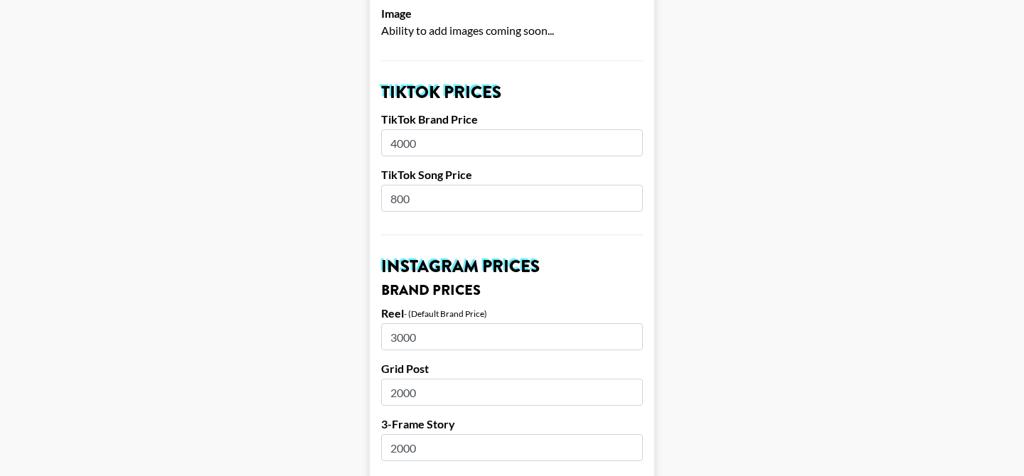
scroll to position [522, 0]
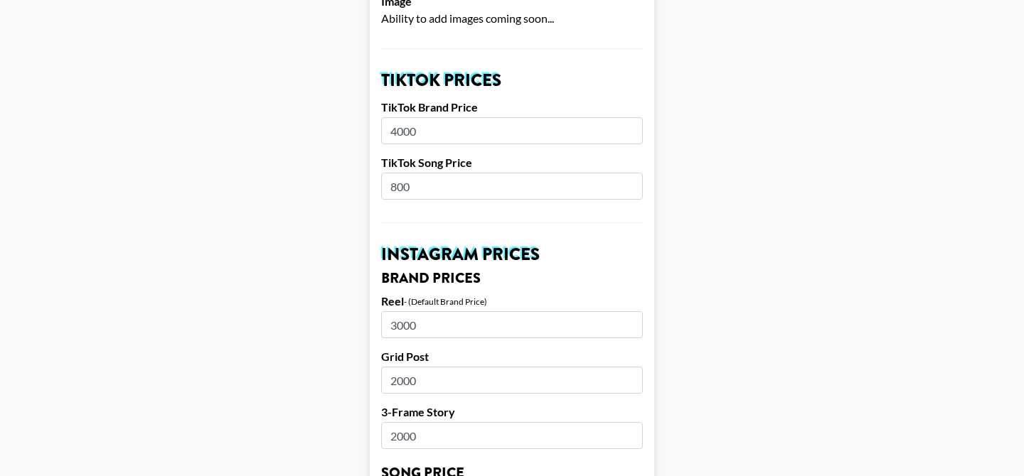
click at [414, 422] on input "2000" at bounding box center [512, 435] width 262 height 27
type input "2"
type input "1000"
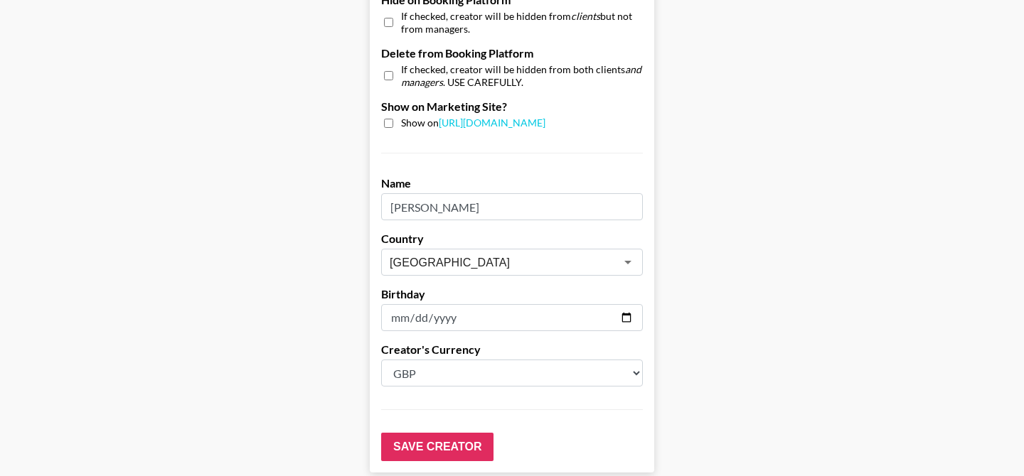
scroll to position [1498, 0]
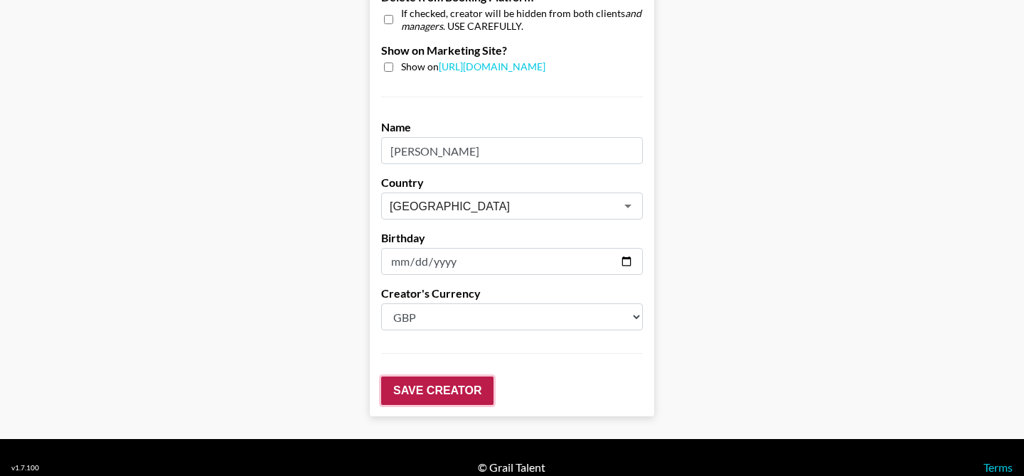
click at [474, 377] on input "Save Creator" at bounding box center [437, 391] width 112 height 28
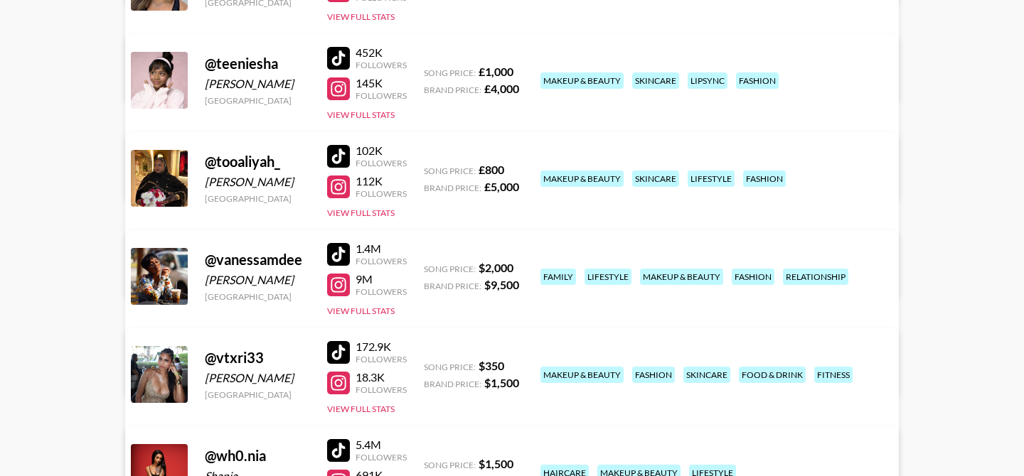
scroll to position [2423, 0]
